Goal: Task Accomplishment & Management: Manage account settings

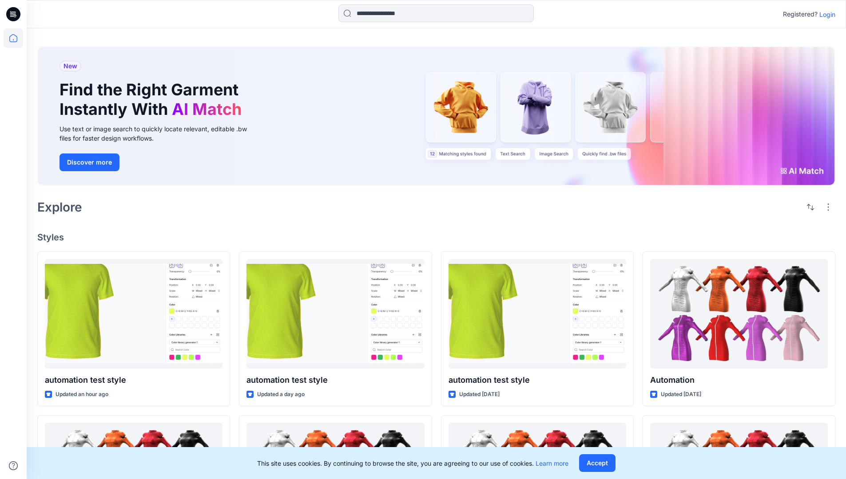
click at [825, 14] on p "Login" at bounding box center [827, 14] width 16 height 9
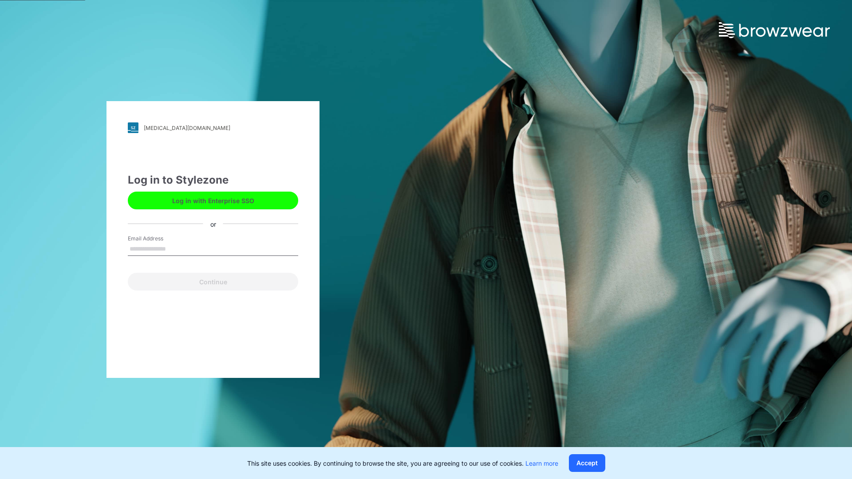
click at [175, 249] on input "Email Address" at bounding box center [213, 249] width 170 height 13
type input "**********"
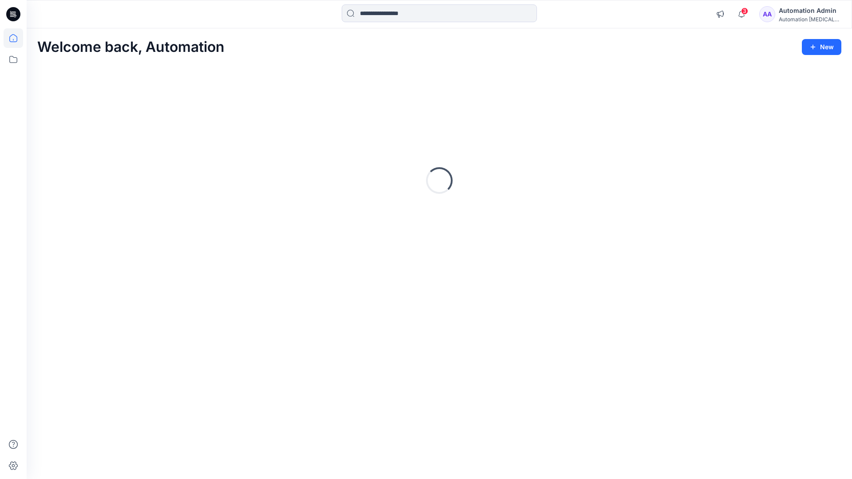
click at [17, 38] on icon at bounding box center [13, 38] width 8 height 8
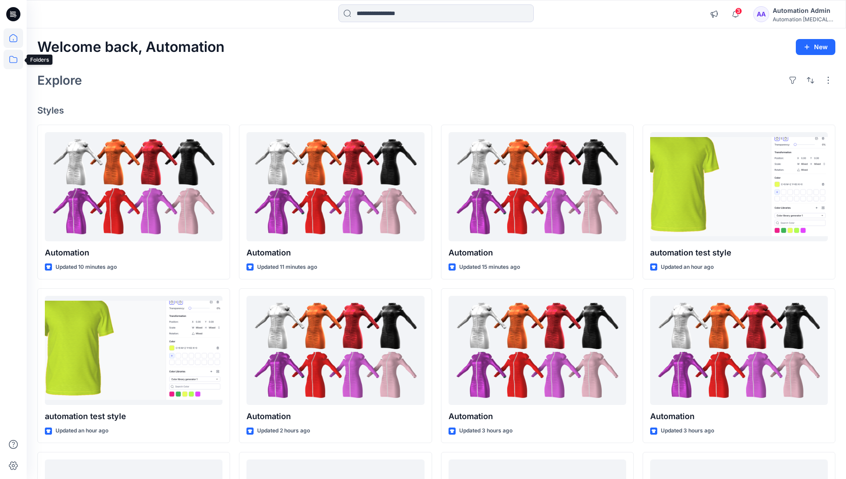
click at [12, 57] on icon at bounding box center [14, 60] width 20 height 20
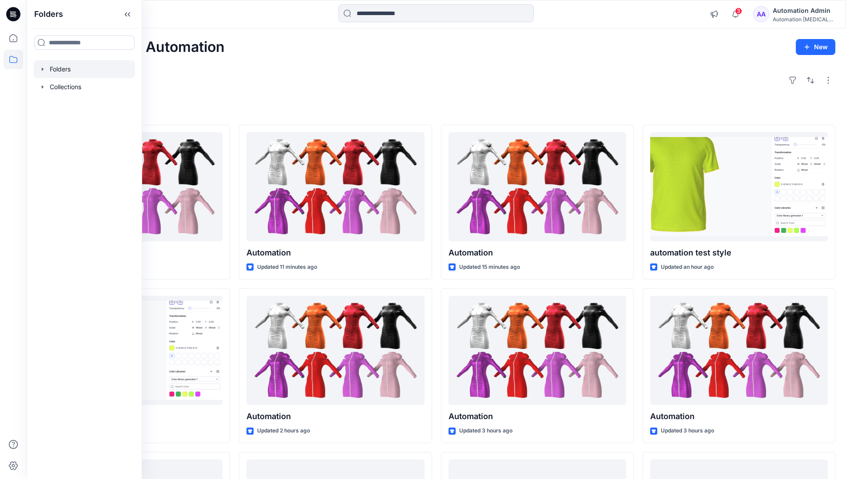
click at [73, 71] on div at bounding box center [84, 69] width 101 height 18
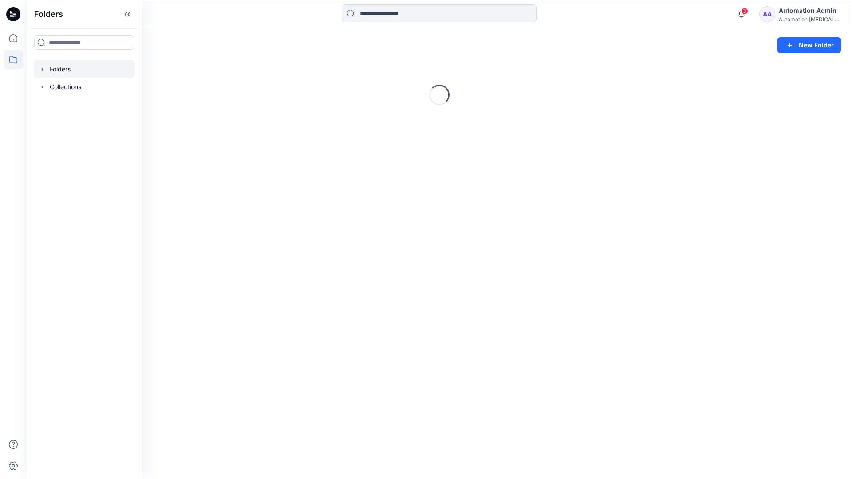
click at [743, 31] on div "Folders New Folder" at bounding box center [440, 45] width 826 height 34
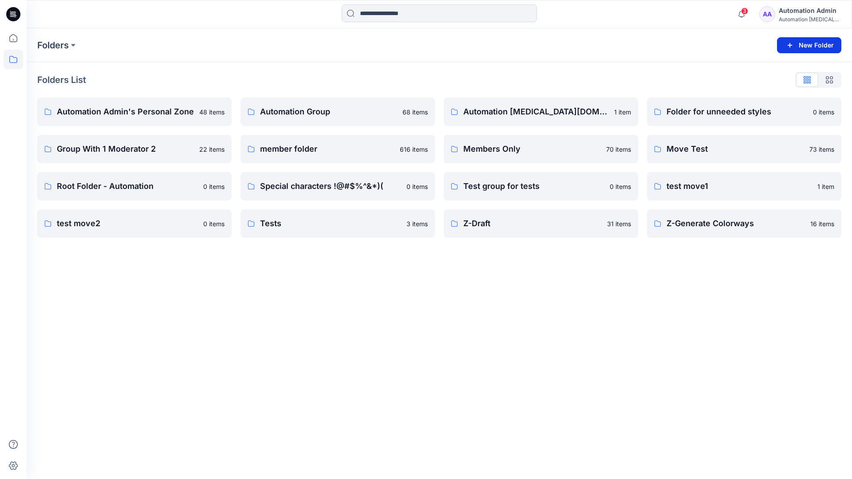
click at [798, 45] on button "New Folder" at bounding box center [809, 45] width 64 height 16
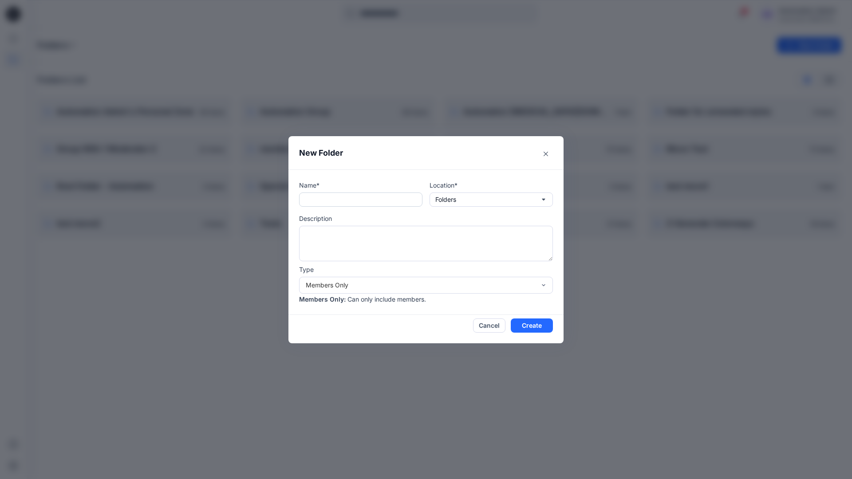
click at [348, 204] on input "text" at bounding box center [360, 200] width 123 height 14
type input "**********"
click at [525, 324] on button "Create" at bounding box center [532, 326] width 42 height 14
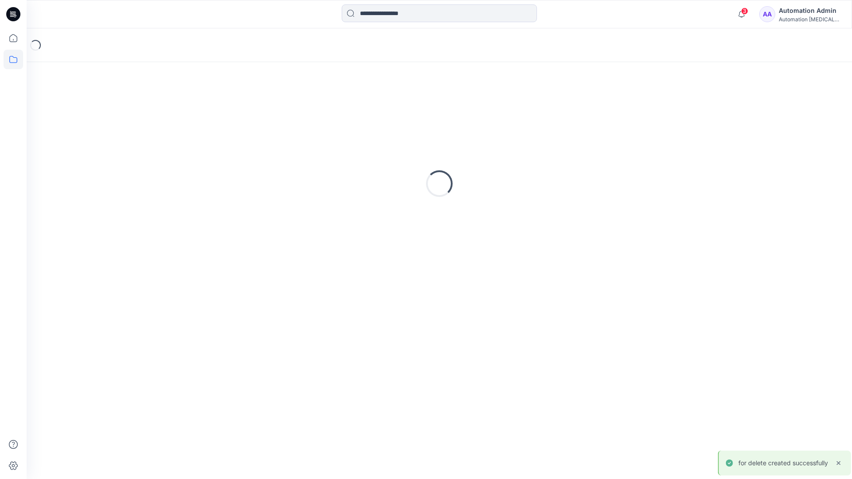
click at [15, 10] on icon at bounding box center [13, 14] width 14 height 14
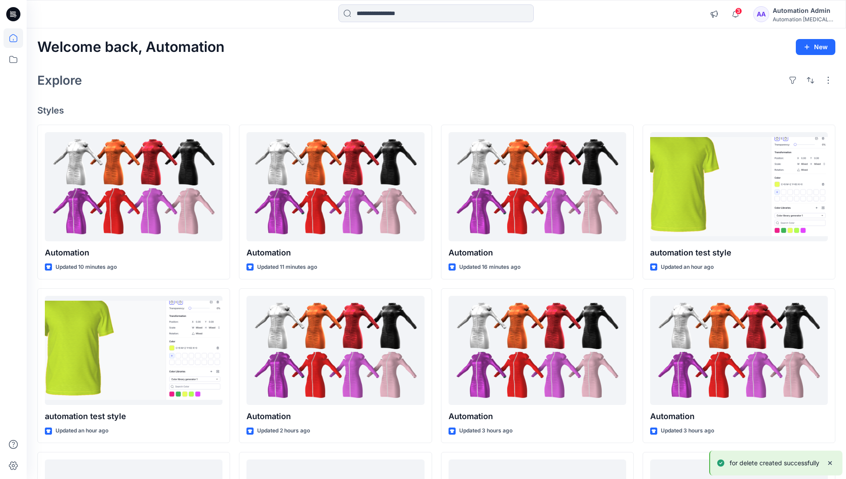
click at [801, 9] on div "Automation Admin" at bounding box center [803, 10] width 62 height 11
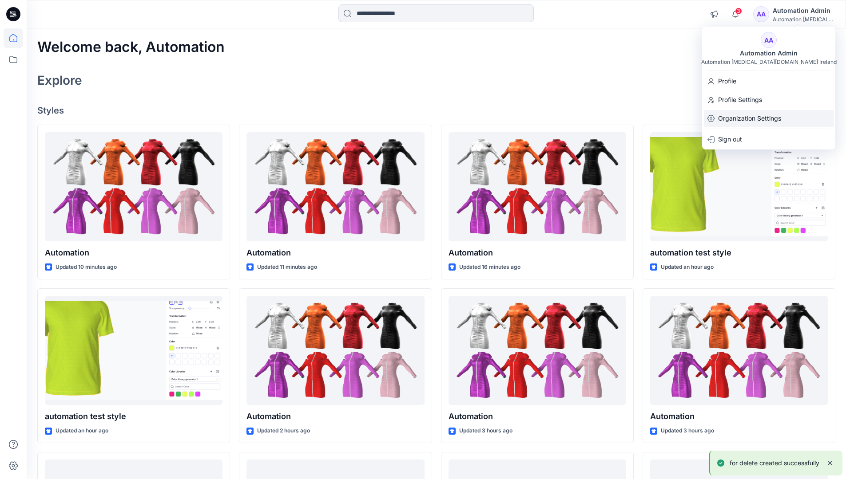
click at [770, 116] on p "Organization Settings" at bounding box center [749, 118] width 63 height 17
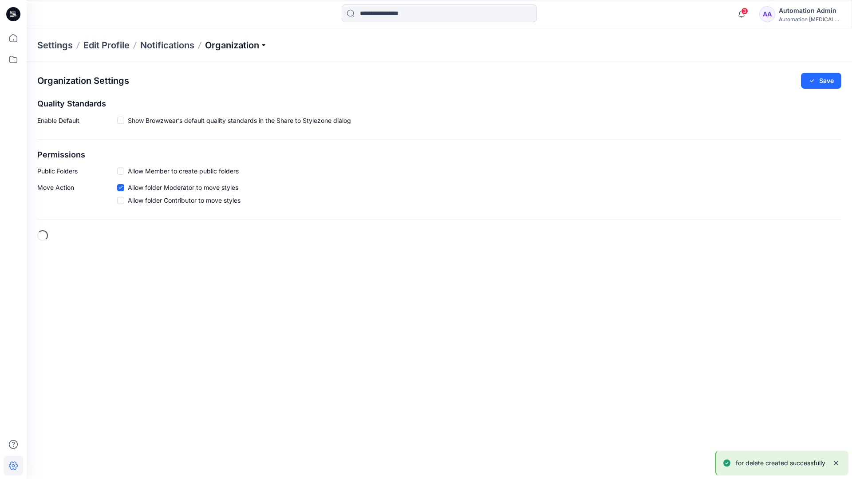
click at [253, 45] on p "Organization" at bounding box center [236, 45] width 62 height 12
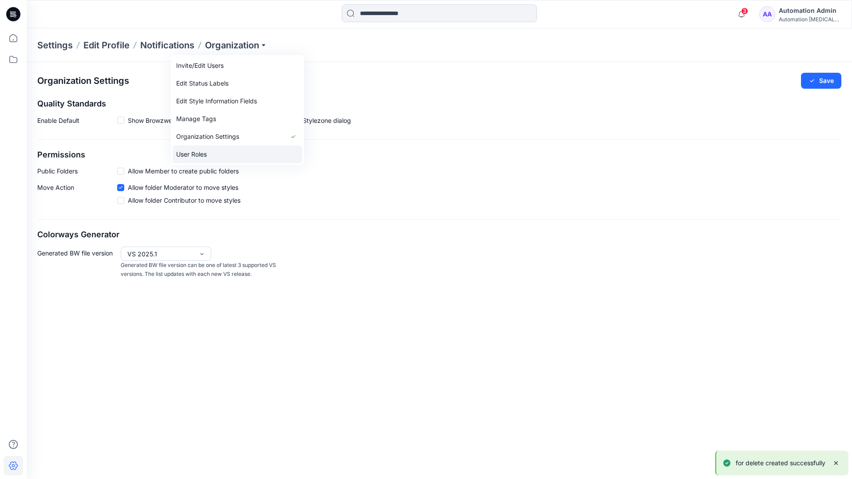
click at [228, 152] on link "User Roles" at bounding box center [238, 155] width 130 height 18
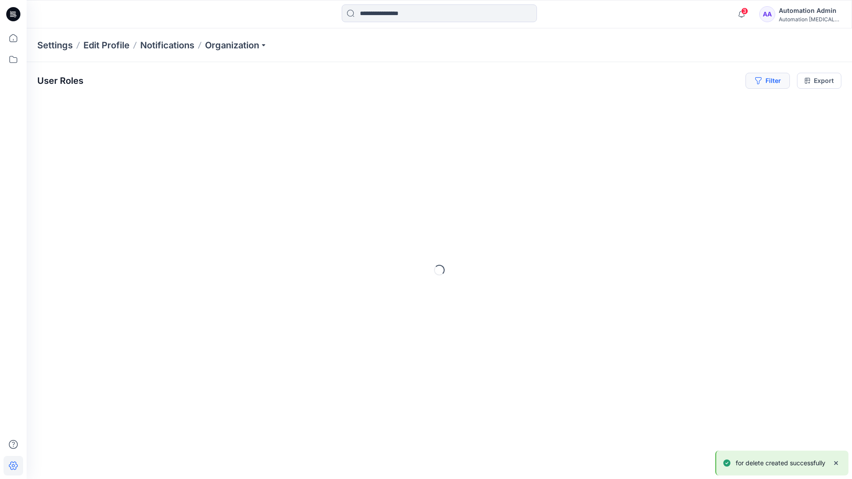
click at [757, 82] on icon "button" at bounding box center [758, 80] width 6 height 7
click at [616, 104] on div at bounding box center [632, 104] width 91 height 11
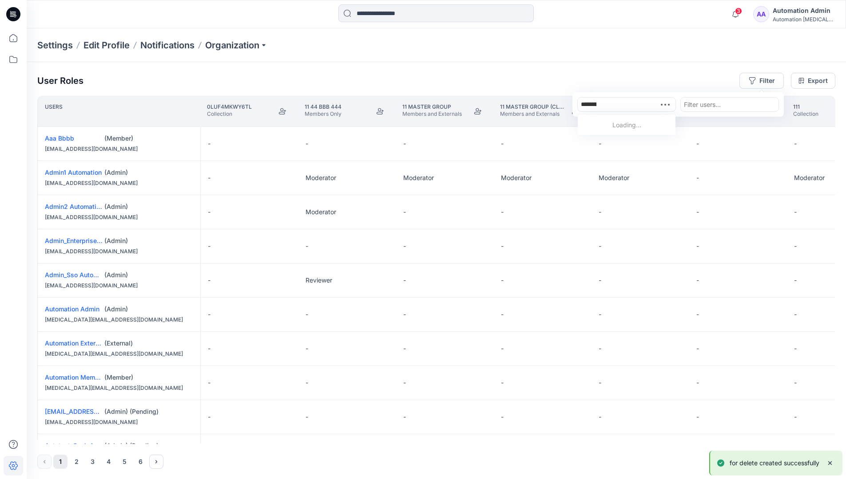
type input "**********"
click at [602, 124] on p "for delete" at bounding box center [599, 125] width 28 height 9
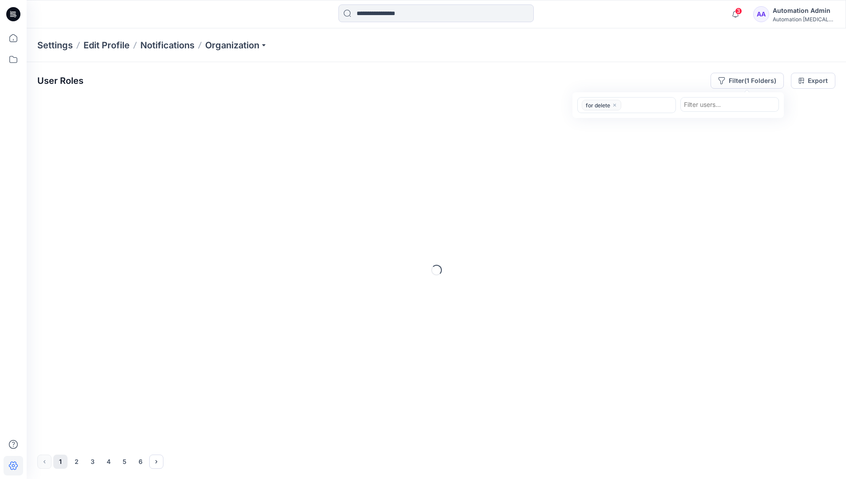
click at [654, 76] on div "User Roles Filter (1 Folders) option for delete, selected. for delete Filter us…" at bounding box center [436, 81] width 798 height 16
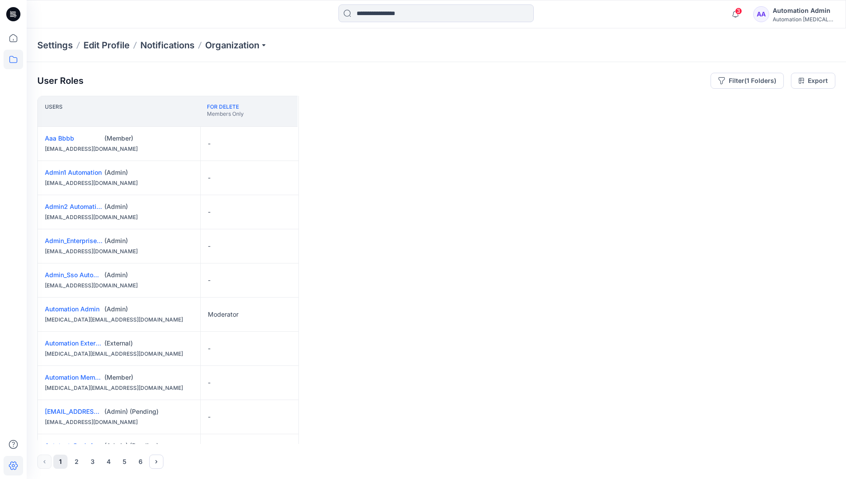
click at [17, 62] on icon at bounding box center [14, 60] width 20 height 20
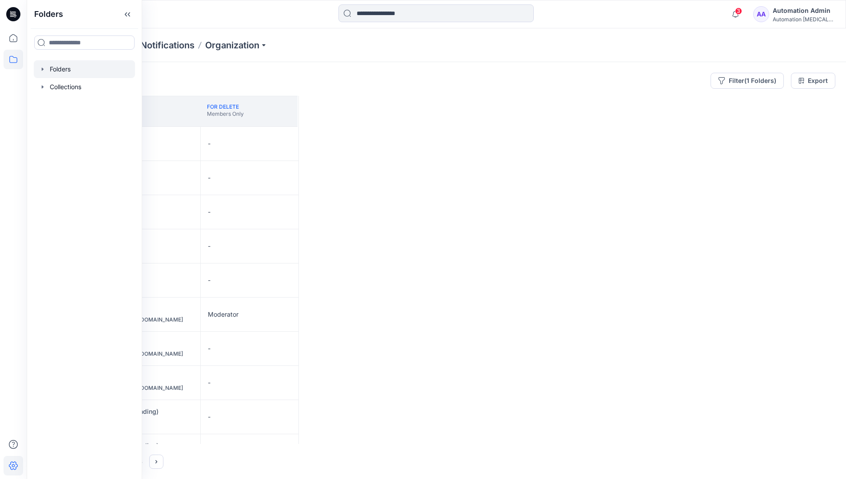
click at [67, 71] on div at bounding box center [84, 69] width 101 height 18
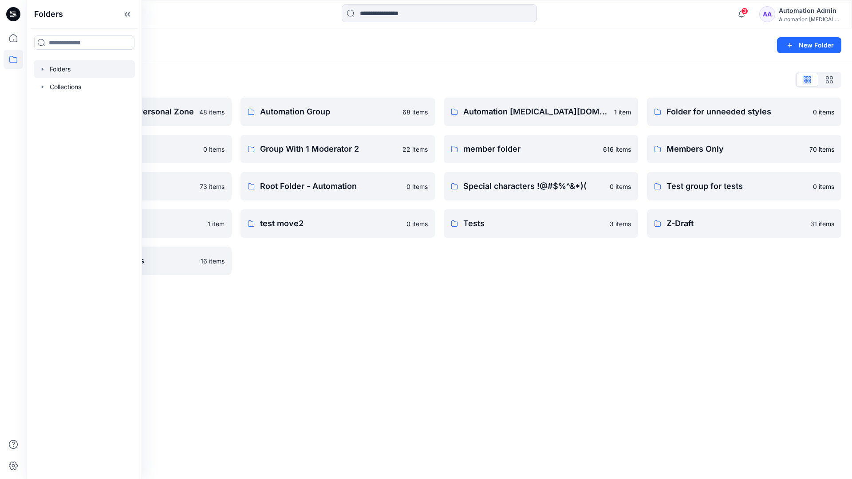
click at [544, 272] on div "Automation testim.io 1 item member folder 616 items Special characters !@#$%^&*…" at bounding box center [541, 187] width 194 height 178
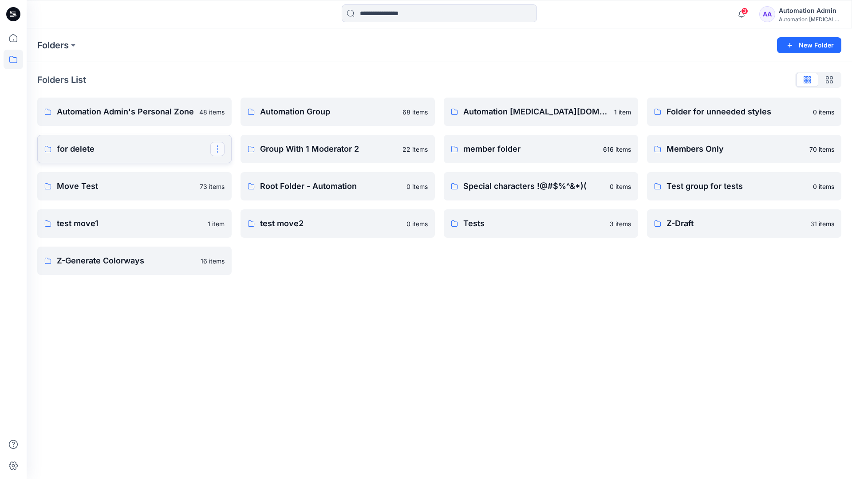
click at [217, 146] on button "button" at bounding box center [217, 149] width 14 height 14
click at [259, 219] on p "Delete Folder" at bounding box center [253, 222] width 51 height 9
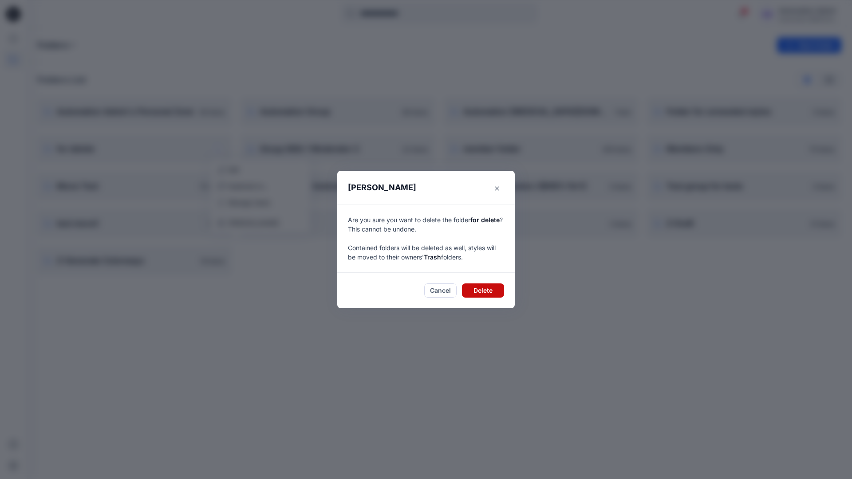
click at [495, 290] on button "Delete" at bounding box center [483, 291] width 42 height 14
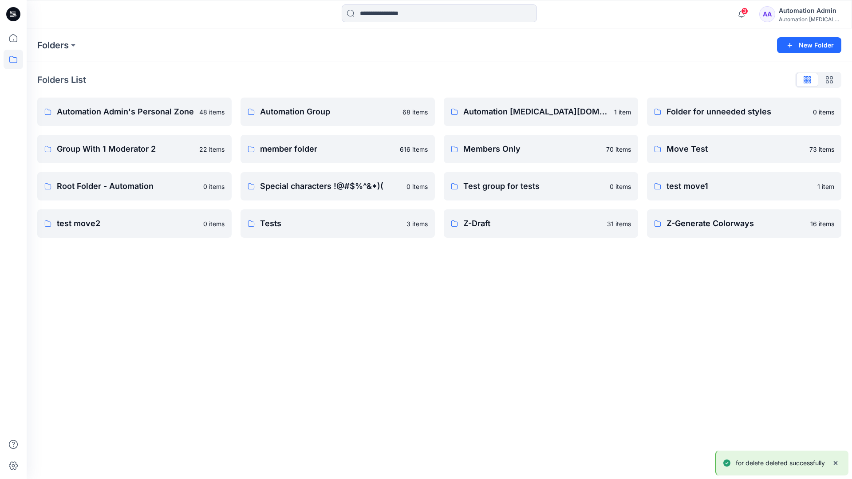
click at [790, 14] on div "Automation Admin" at bounding box center [810, 10] width 62 height 11
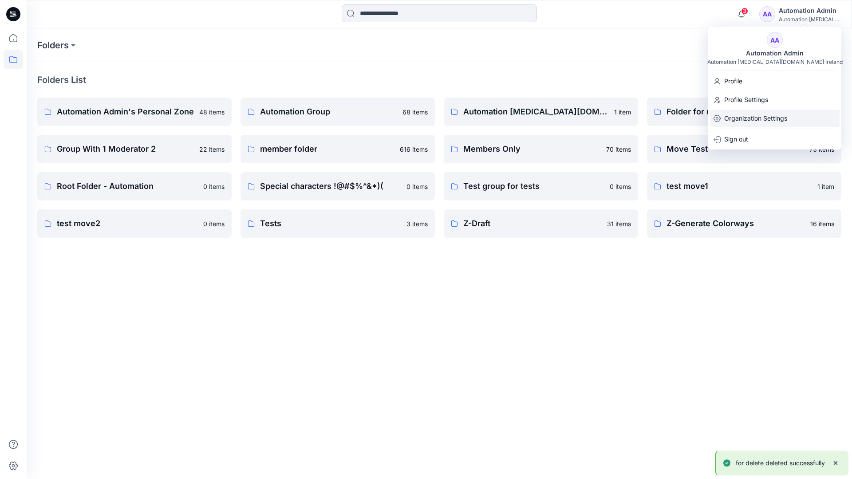
click at [770, 117] on p "Organization Settings" at bounding box center [755, 118] width 63 height 17
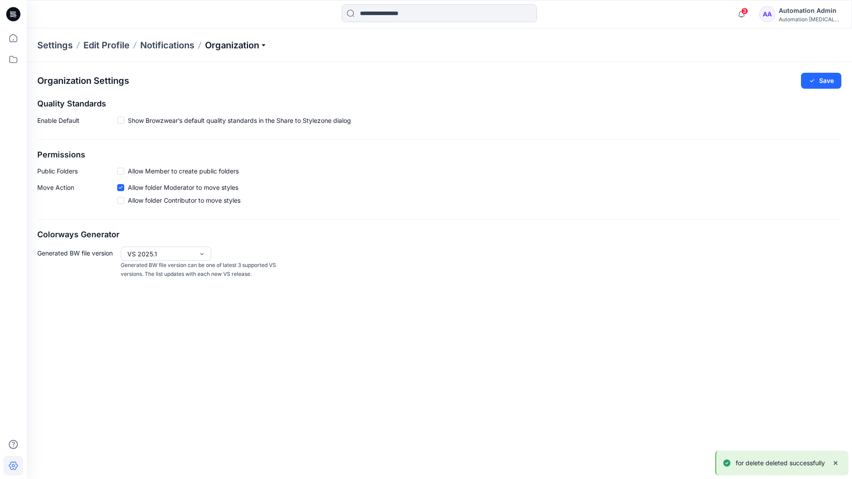
click at [260, 44] on p "Organization" at bounding box center [236, 45] width 62 height 12
click at [232, 155] on link "User Roles" at bounding box center [238, 155] width 130 height 18
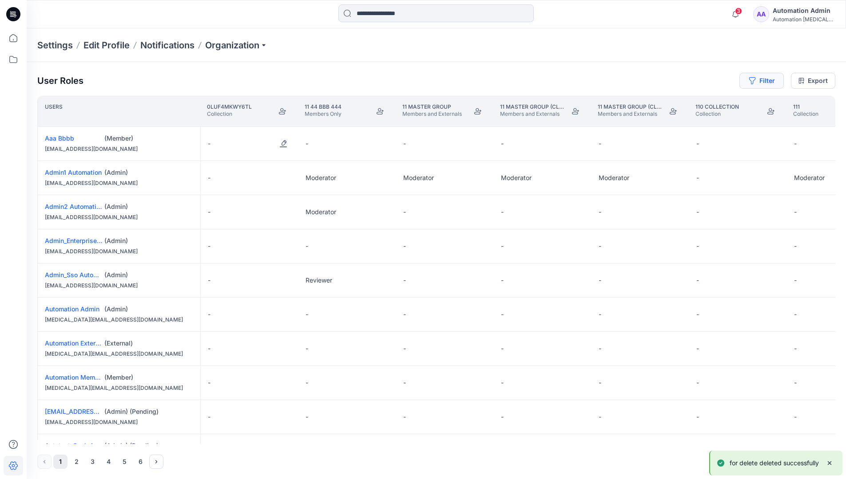
click at [758, 83] on button "Filter" at bounding box center [761, 81] width 44 height 16
click at [612, 101] on div at bounding box center [626, 104] width 91 height 11
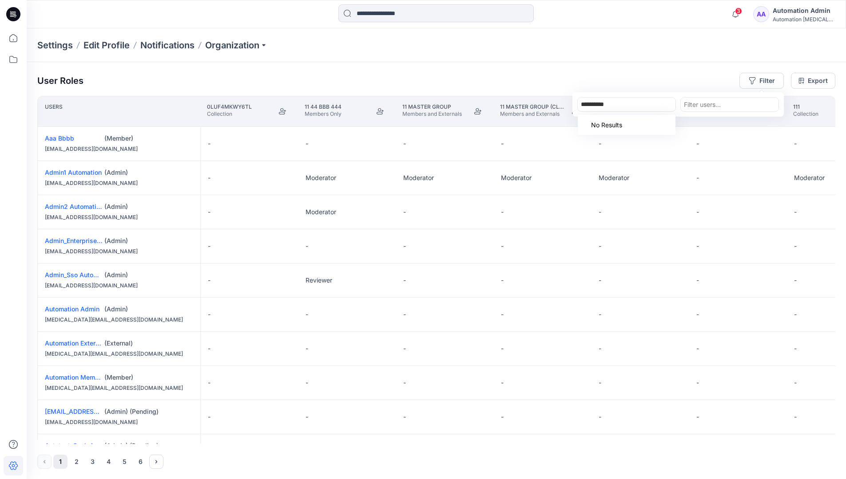
click at [619, 121] on div "No Results" at bounding box center [602, 125] width 50 height 16
type input "**********"
click at [696, 58] on div "Settings Edit Profile Notifications Organization" at bounding box center [436, 45] width 819 height 34
click at [770, 79] on button "Filter" at bounding box center [761, 81] width 44 height 16
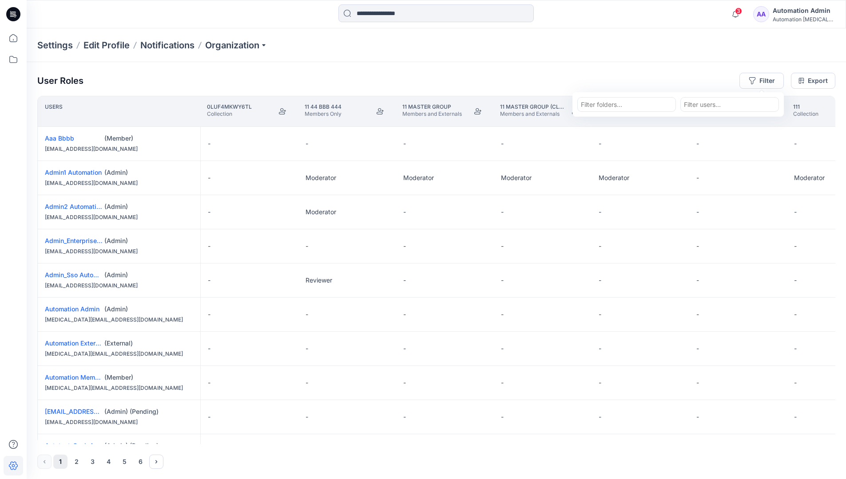
click at [637, 102] on div at bounding box center [626, 104] width 91 height 11
type input "***"
click at [641, 122] on div "Loading..." at bounding box center [626, 125] width 98 height 16
click at [642, 105] on div at bounding box center [626, 104] width 91 height 11
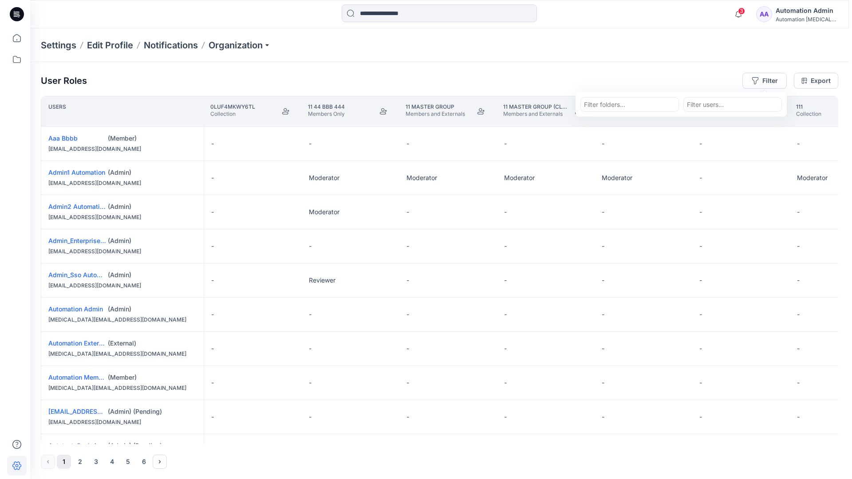
scroll to position [549, 0]
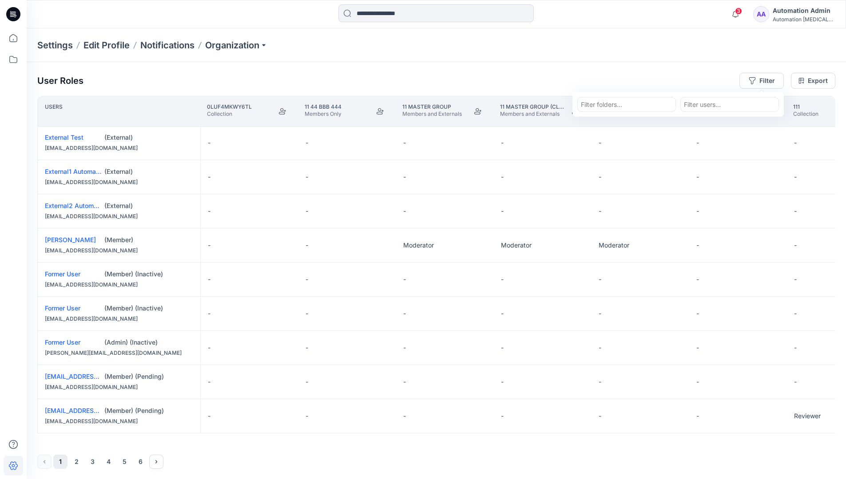
click at [821, 6] on div "Automation Admin" at bounding box center [803, 10] width 62 height 11
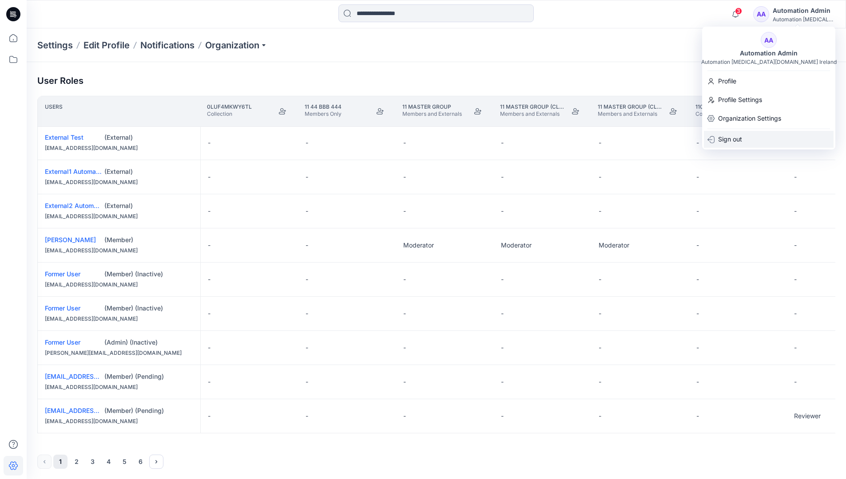
click at [752, 140] on div "Sign out" at bounding box center [768, 139] width 130 height 17
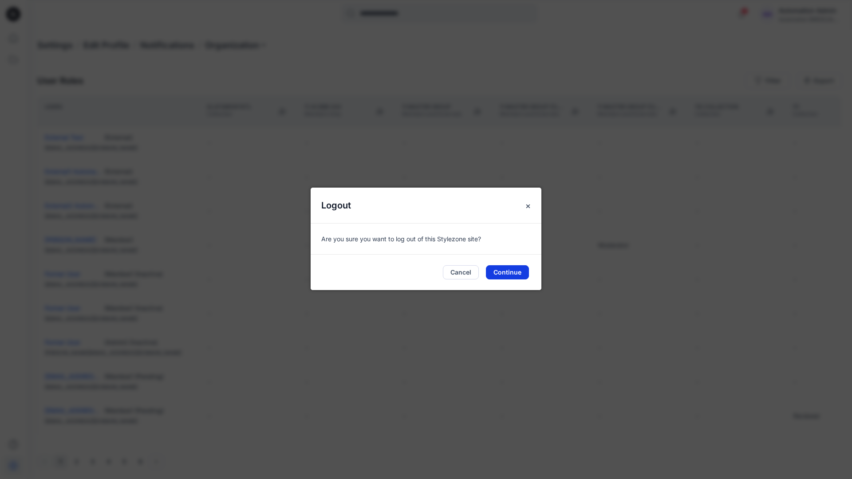
click at [523, 268] on button "Continue" at bounding box center [507, 272] width 43 height 14
